Goal: Task Accomplishment & Management: Manage account settings

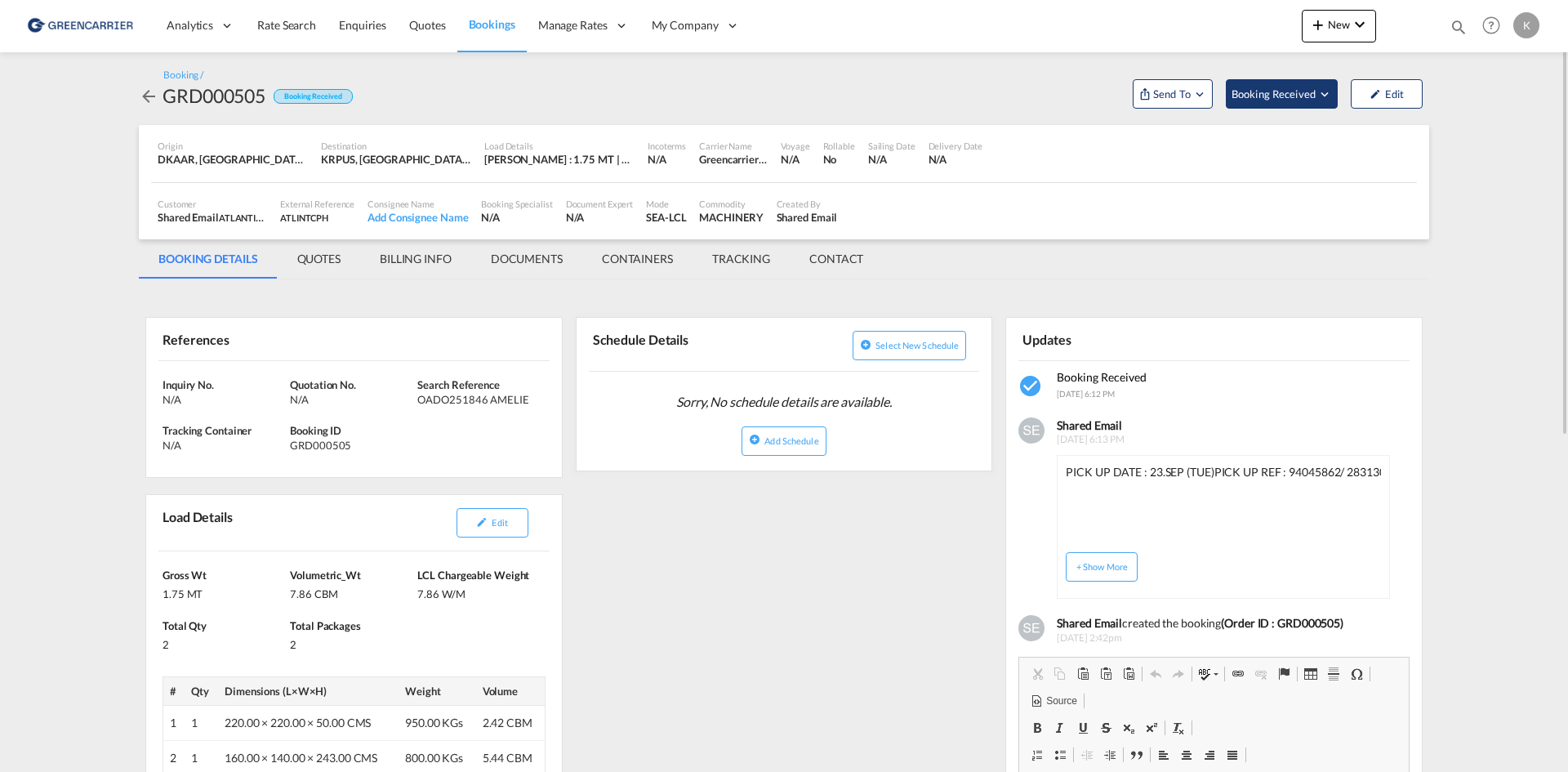
click at [1245, 100] on span "Booking Received" at bounding box center [1275, 94] width 86 height 16
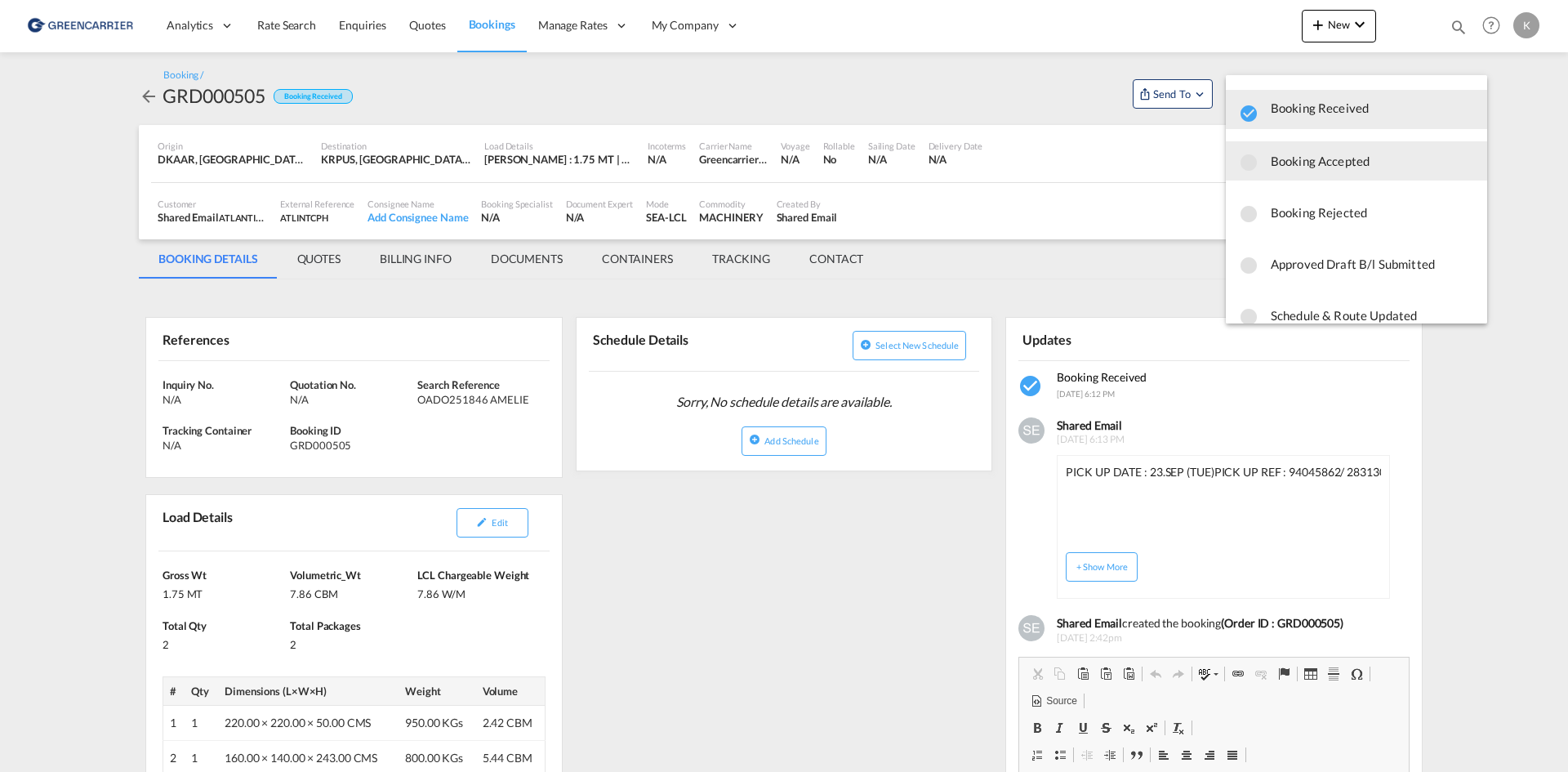
click at [1322, 176] on button "Booking Accepted" at bounding box center [1356, 160] width 261 height 39
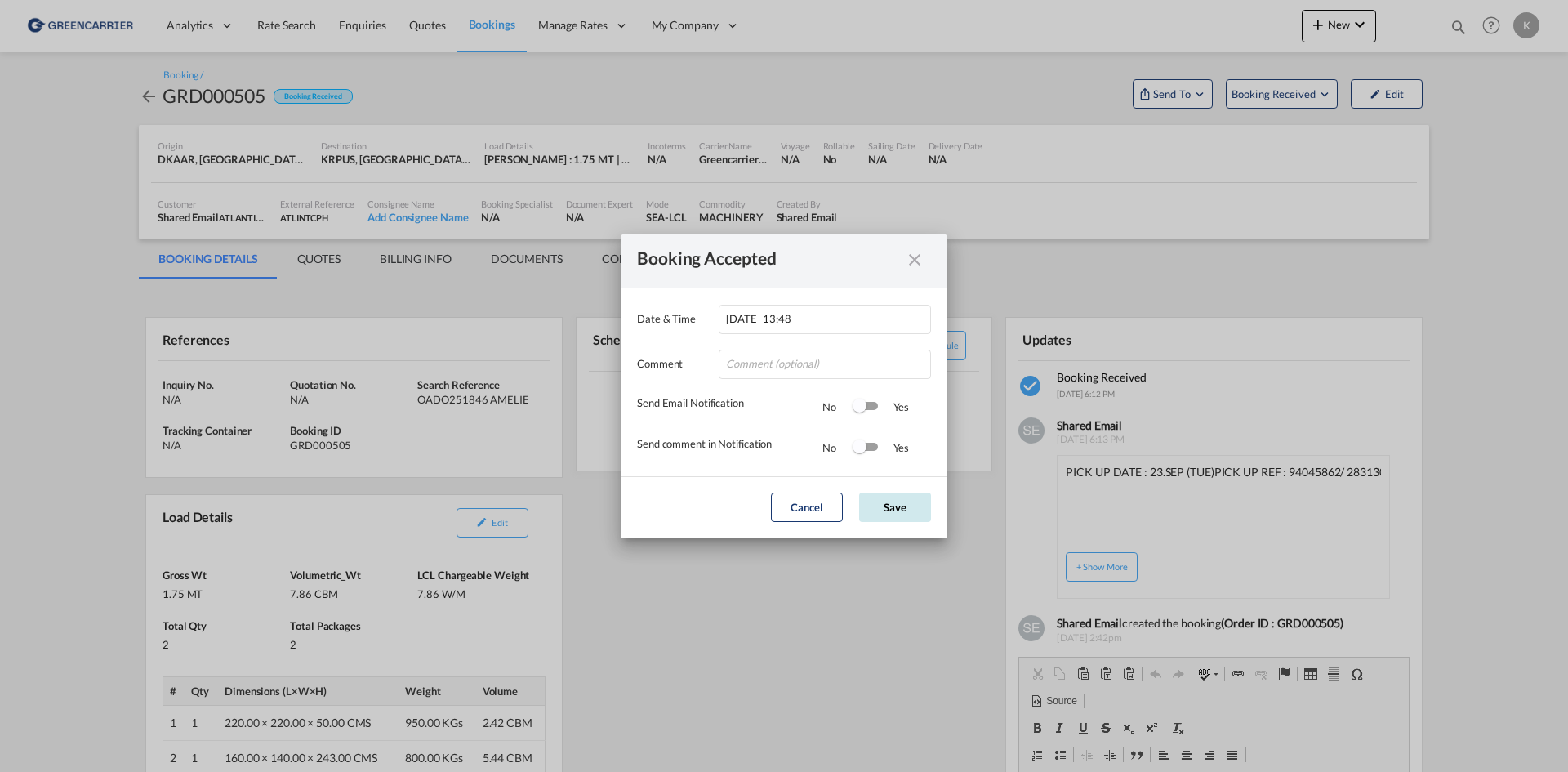
click at [900, 502] on button "Save" at bounding box center [895, 506] width 72 height 29
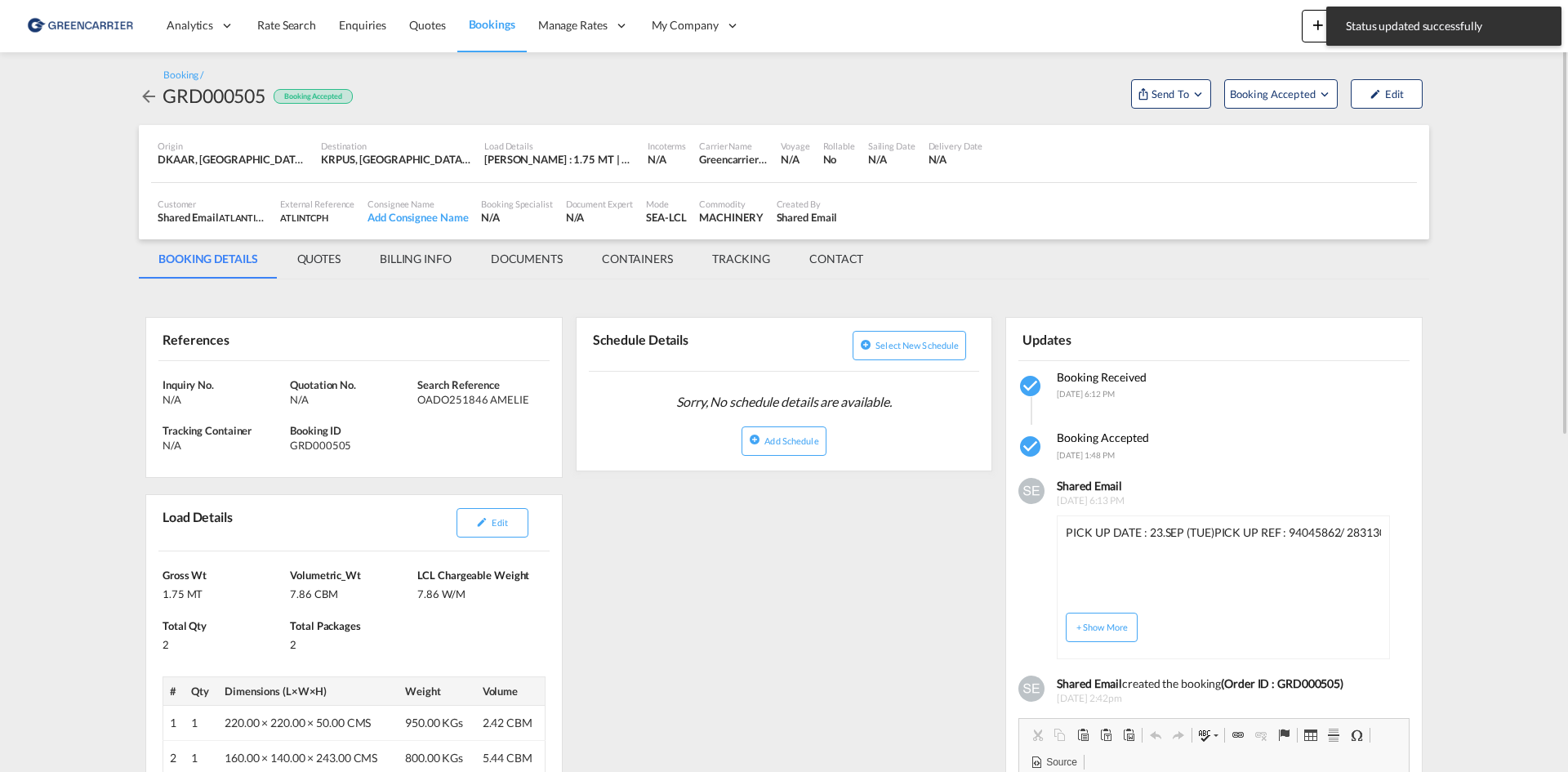
click at [143, 96] on md-icon "icon-arrow-left" at bounding box center [149, 97] width 20 height 20
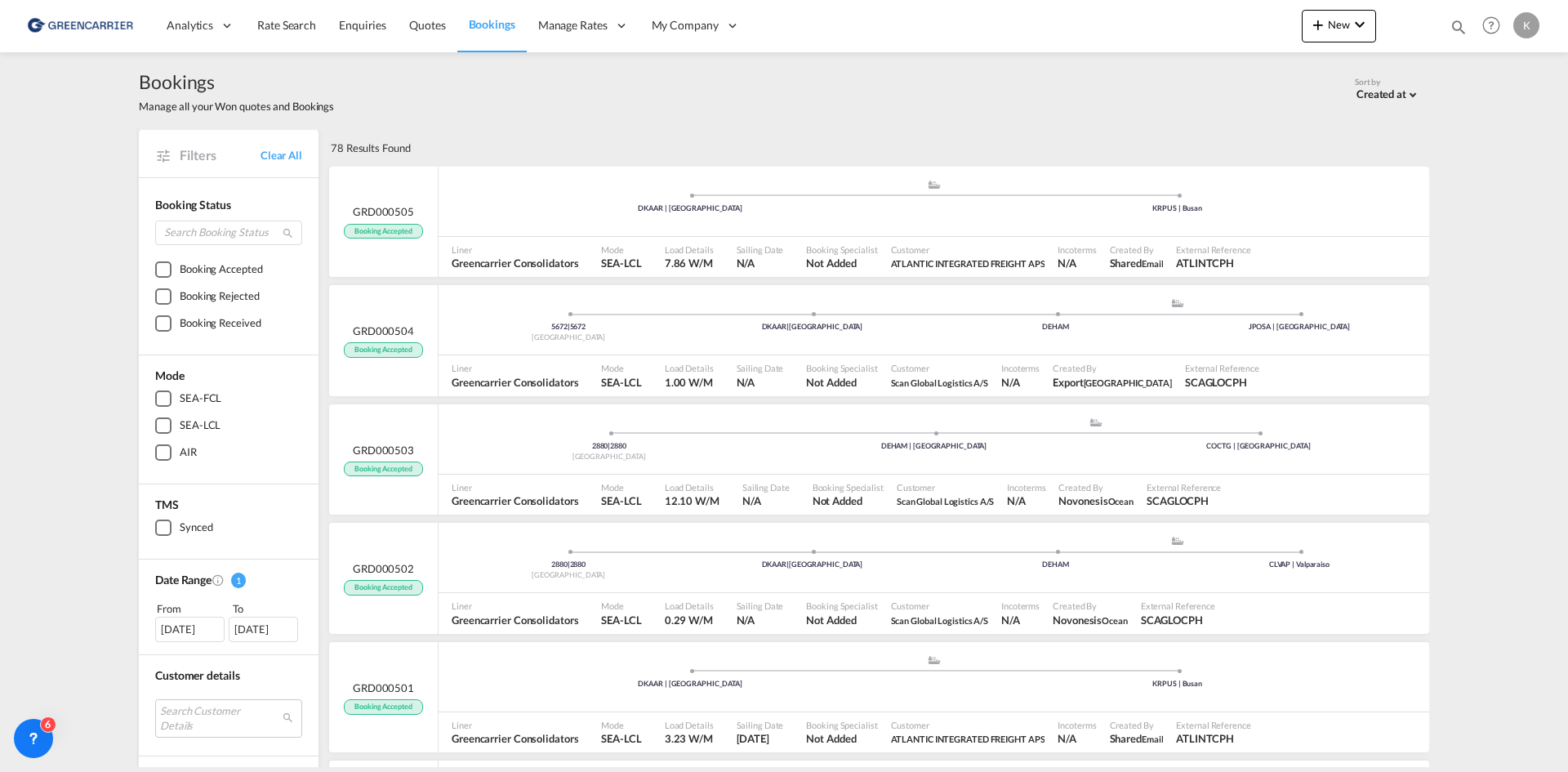
click at [1365, 92] on div "Created at" at bounding box center [1382, 93] width 50 height 13
click at [1365, 93] on div "Created at" at bounding box center [1375, 94] width 50 height 15
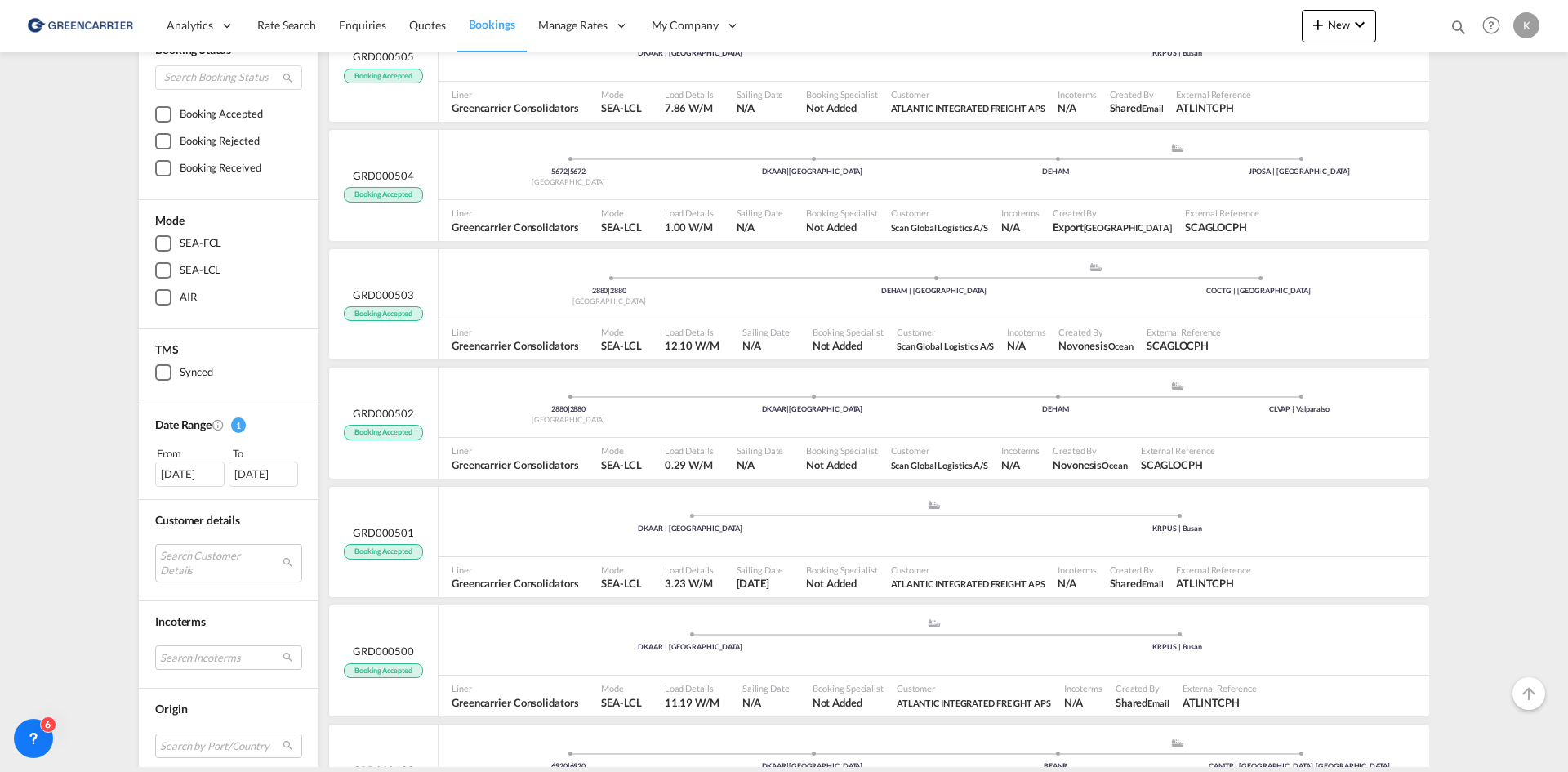
scroll to position [163, 0]
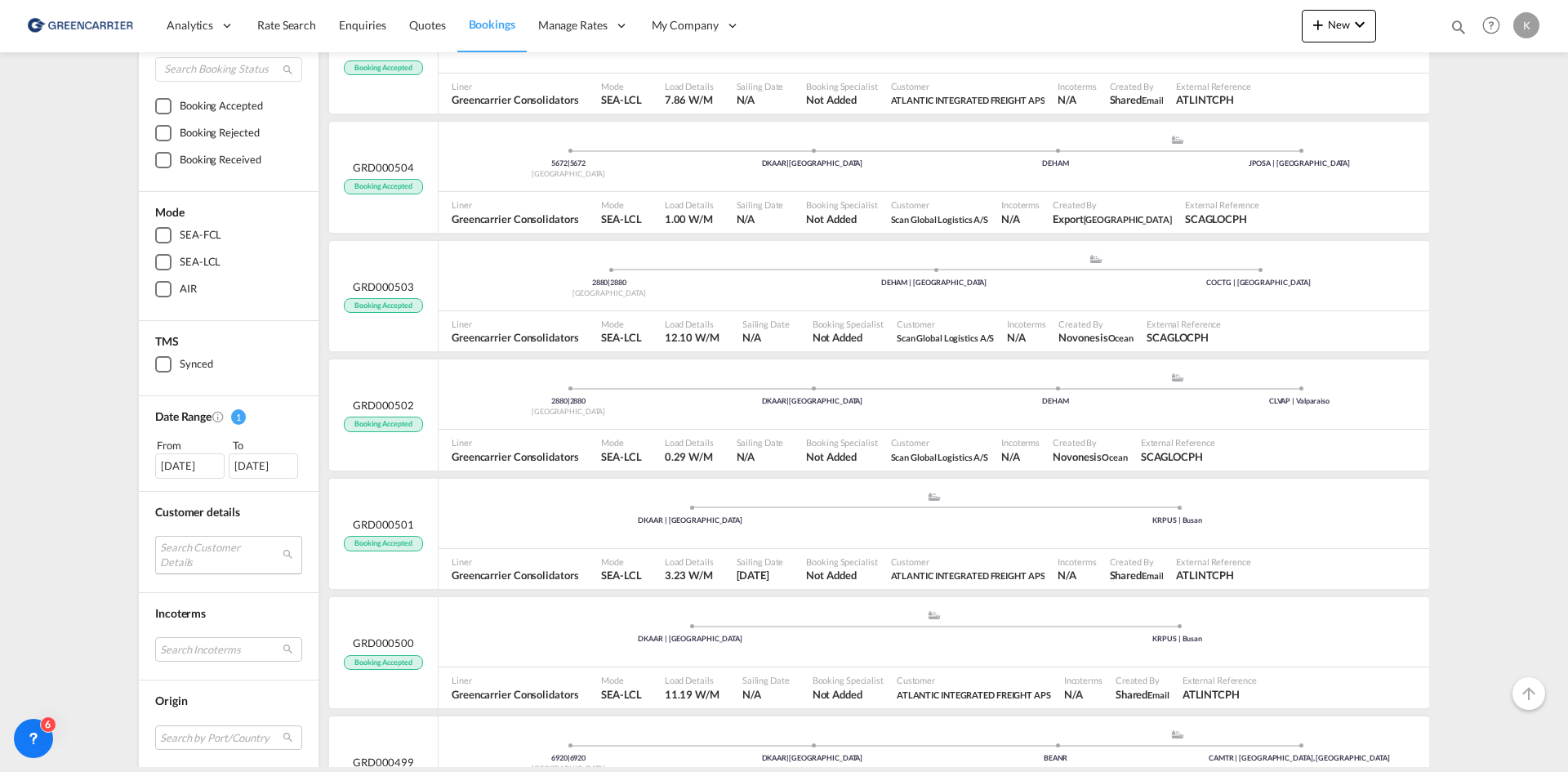
click at [208, 550] on md-select "Search Customer Details user name user [PERSON_NAME] [EMAIL_ADDRESS][DOMAIN_NAM…" at bounding box center [228, 555] width 147 height 38
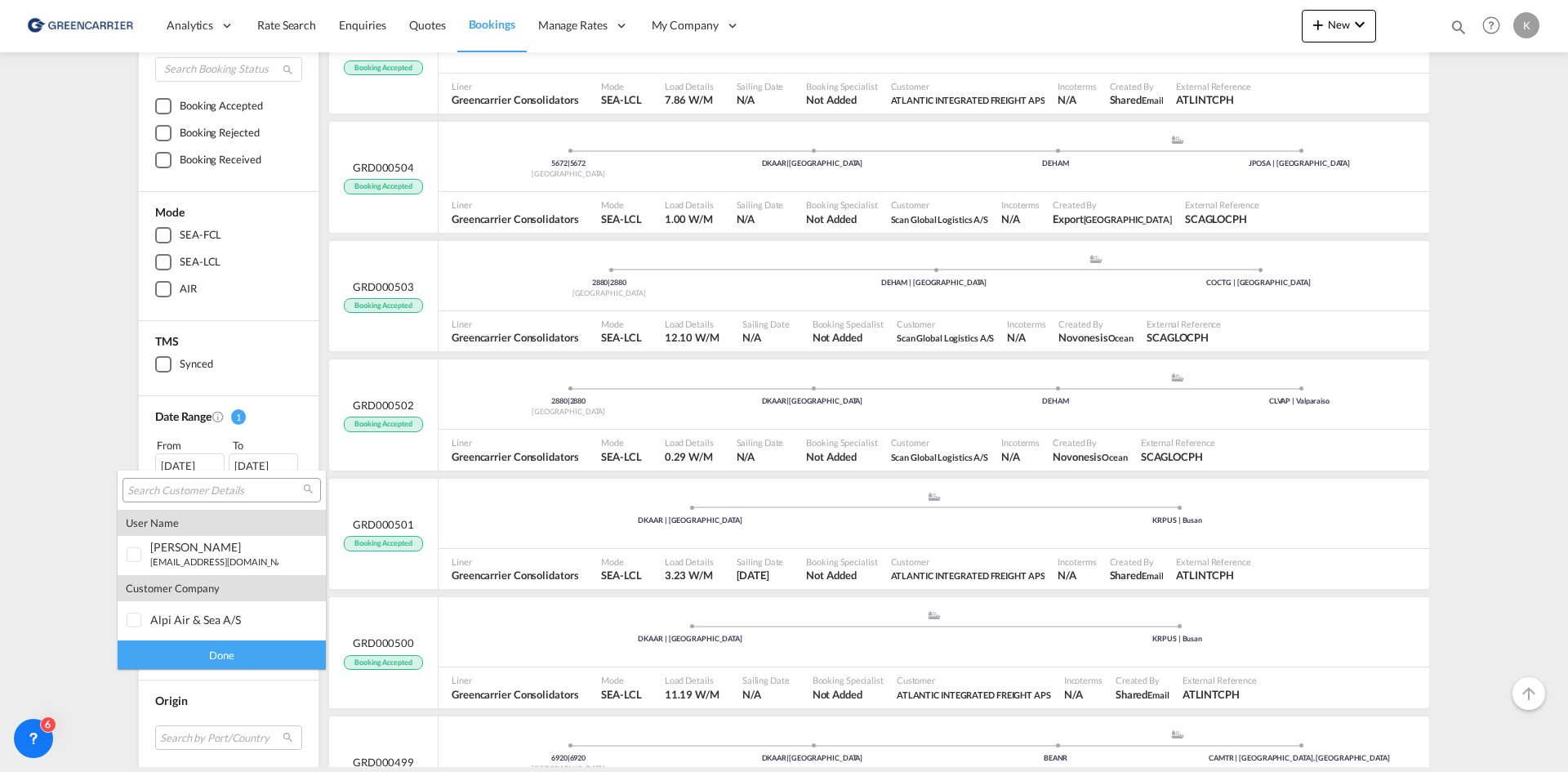
click at [223, 488] on input "search" at bounding box center [215, 491] width 176 height 15
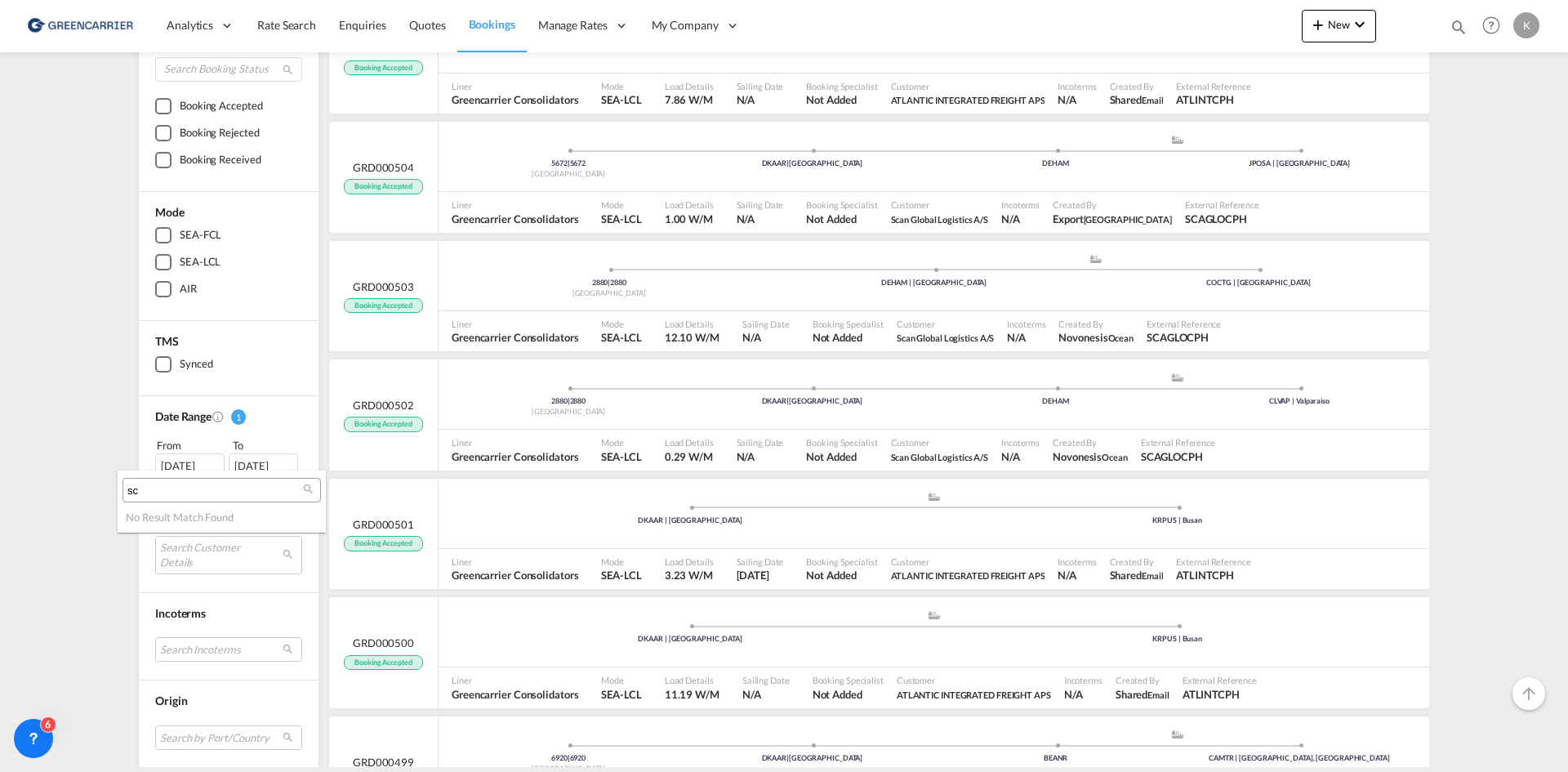
type input "s"
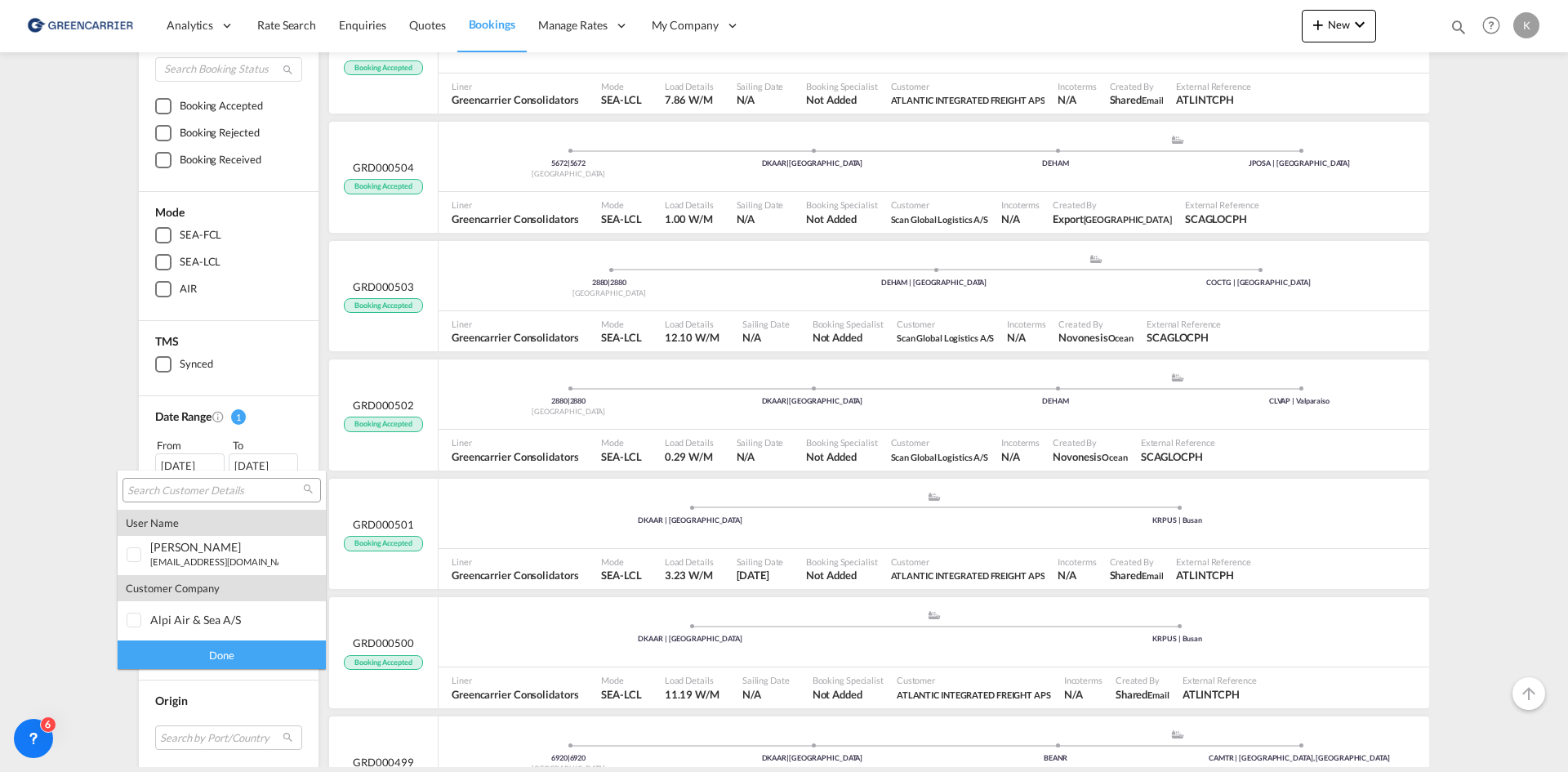
click at [1485, 198] on md-backdrop at bounding box center [784, 386] width 1568 height 772
